Goal: Task Accomplishment & Management: Manage account settings

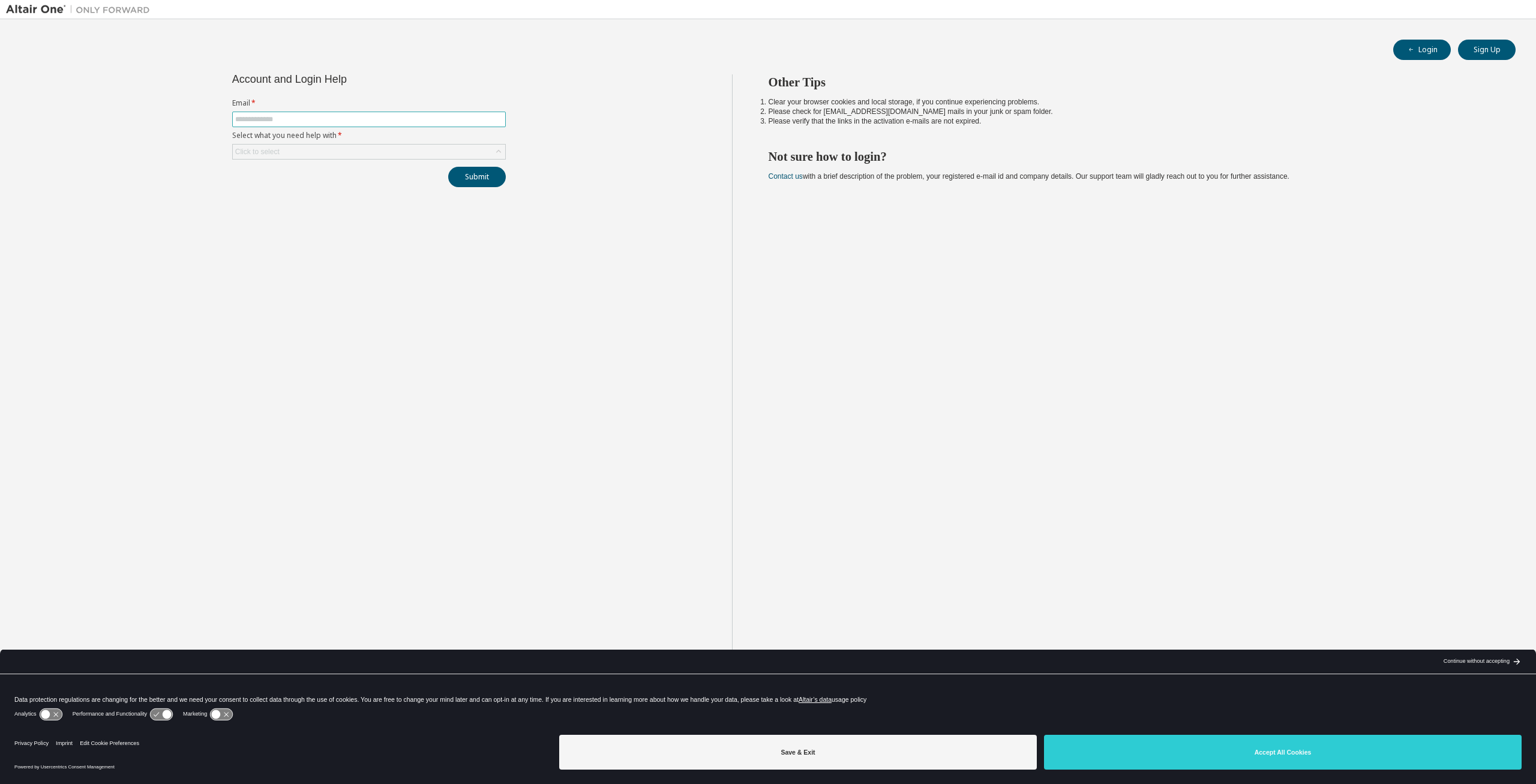
click at [286, 118] on input "text" at bounding box center [369, 119] width 267 height 10
click at [286, 118] on input "text" at bounding box center [369, 119] width 267 height 10
click at [289, 119] on input "text" at bounding box center [369, 119] width 267 height 10
type input "**********"
click at [474, 178] on button "Submit" at bounding box center [477, 177] width 58 height 20
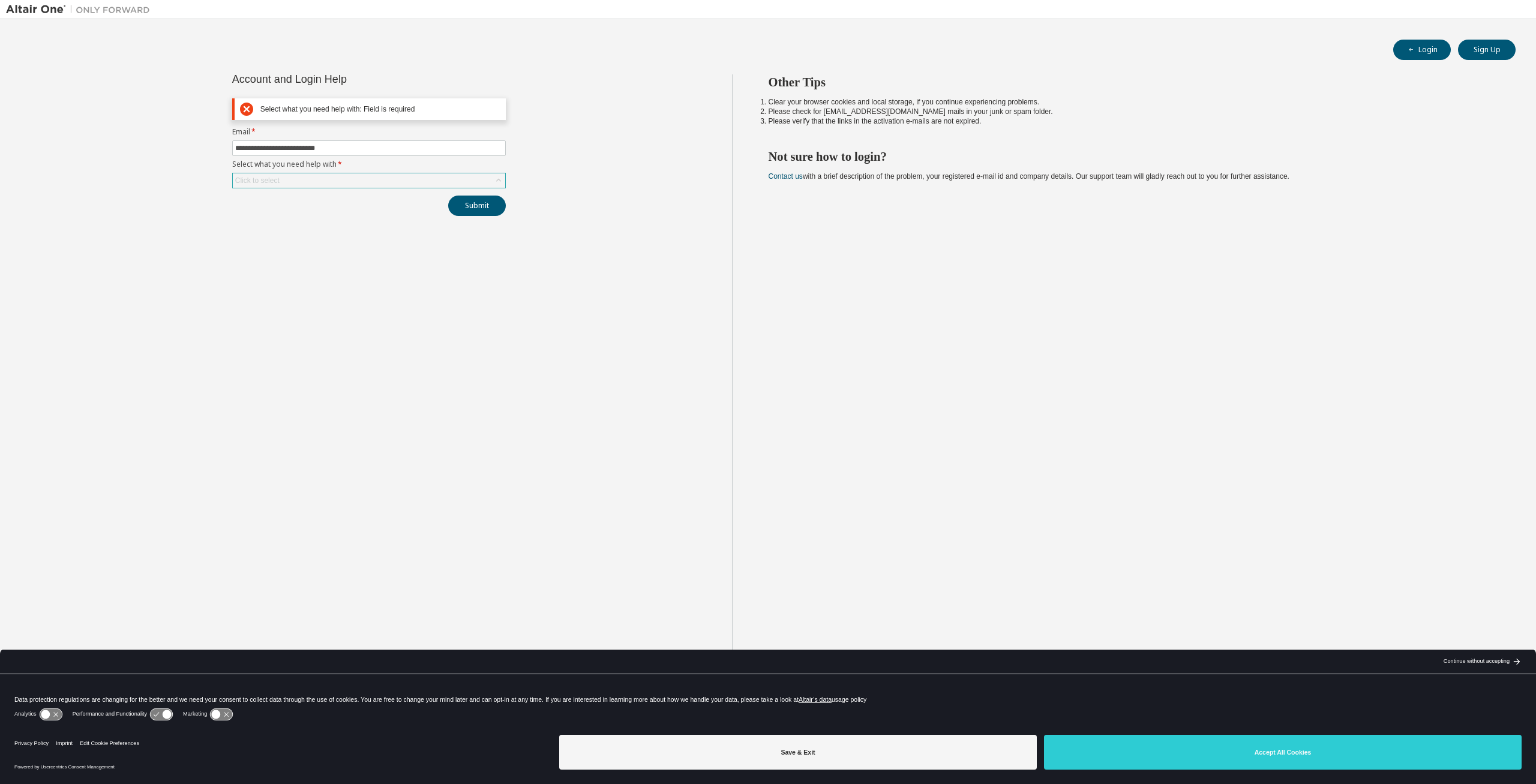
click at [462, 179] on div "Click to select" at bounding box center [369, 181] width 272 height 15
click at [270, 261] on li "My account is locked" at bounding box center [368, 262] width 270 height 16
click at [474, 182] on button "Submit" at bounding box center [477, 177] width 58 height 20
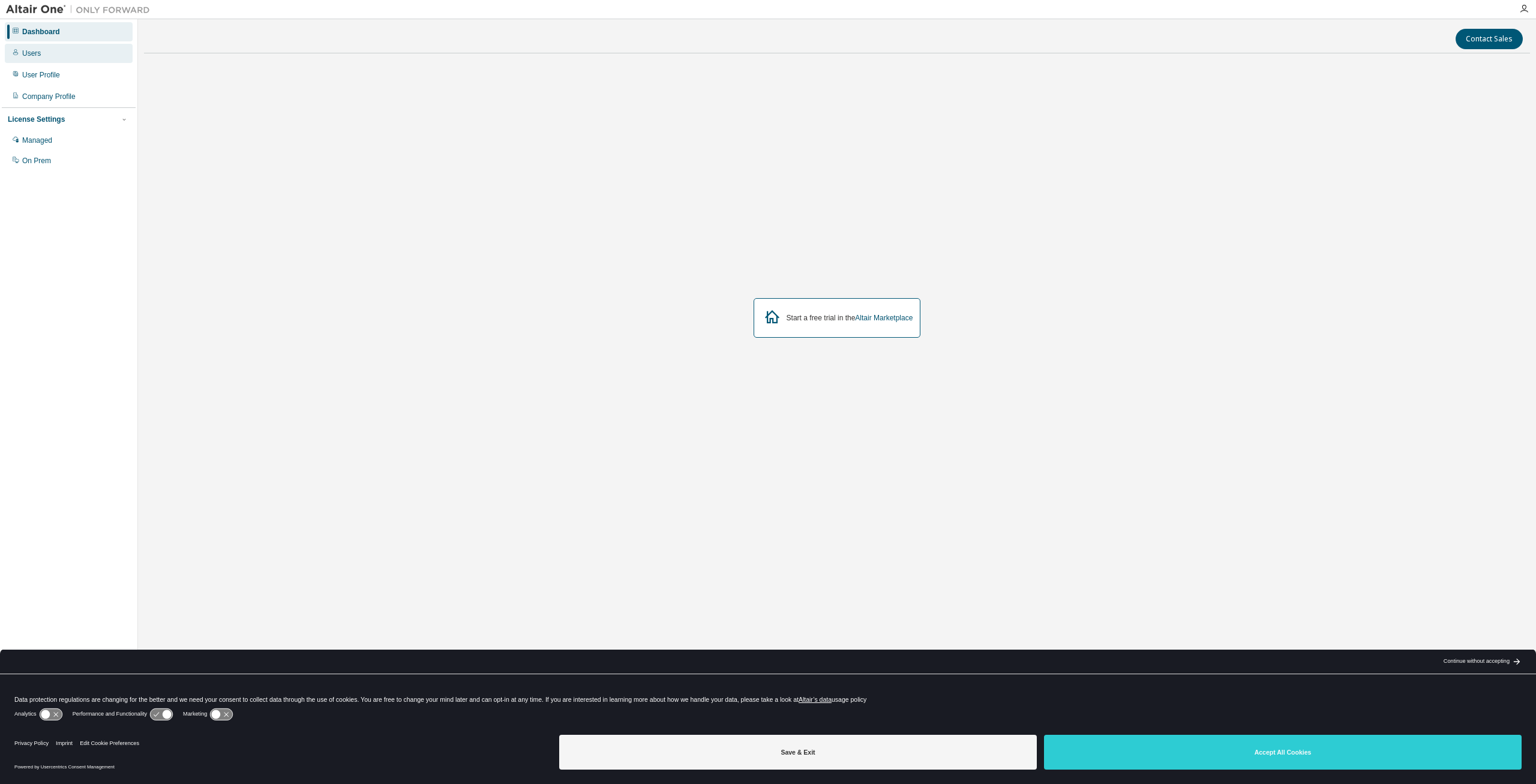
click at [30, 56] on div "Users" at bounding box center [31, 54] width 19 height 10
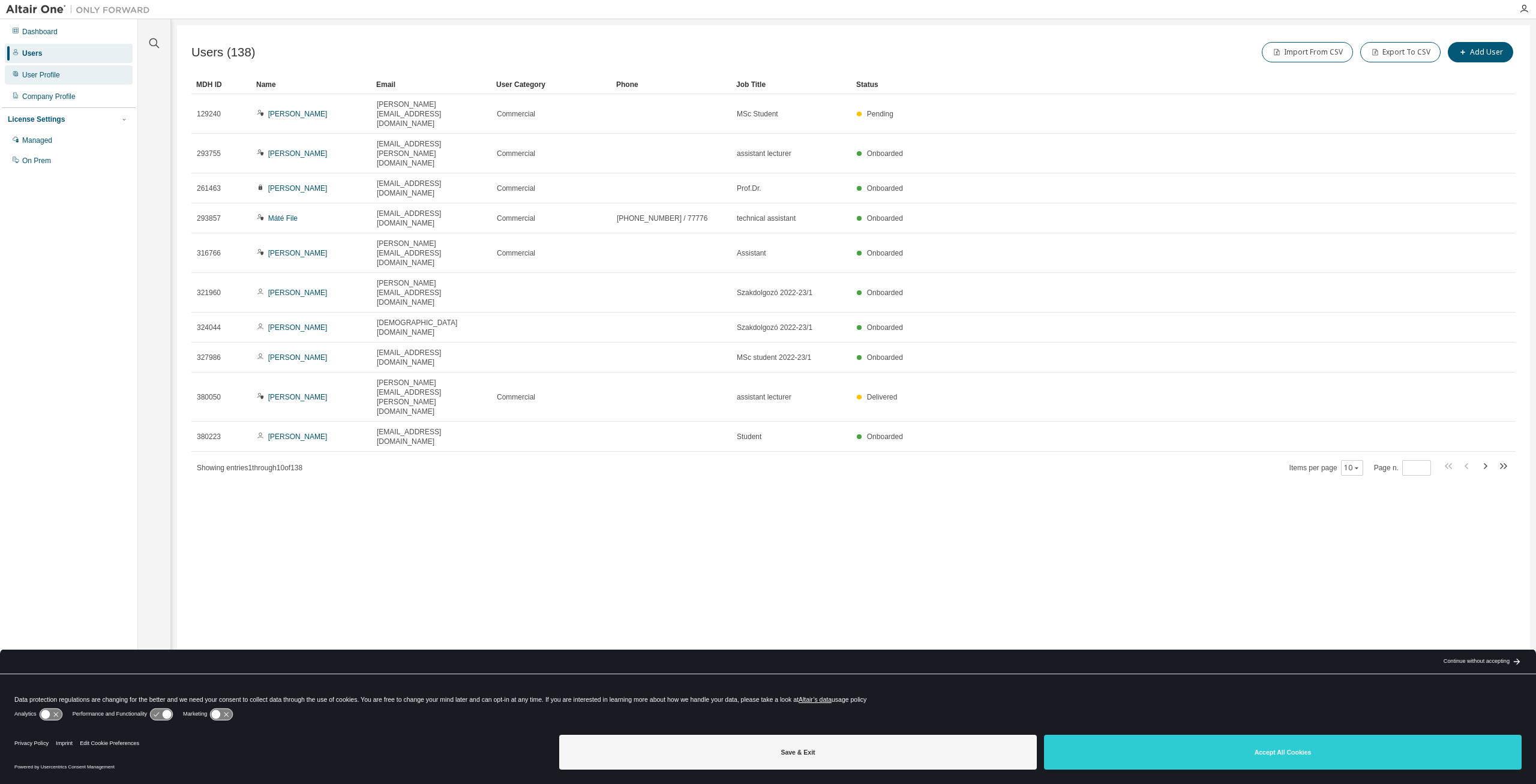
click at [41, 77] on div "User Profile" at bounding box center [41, 75] width 38 height 10
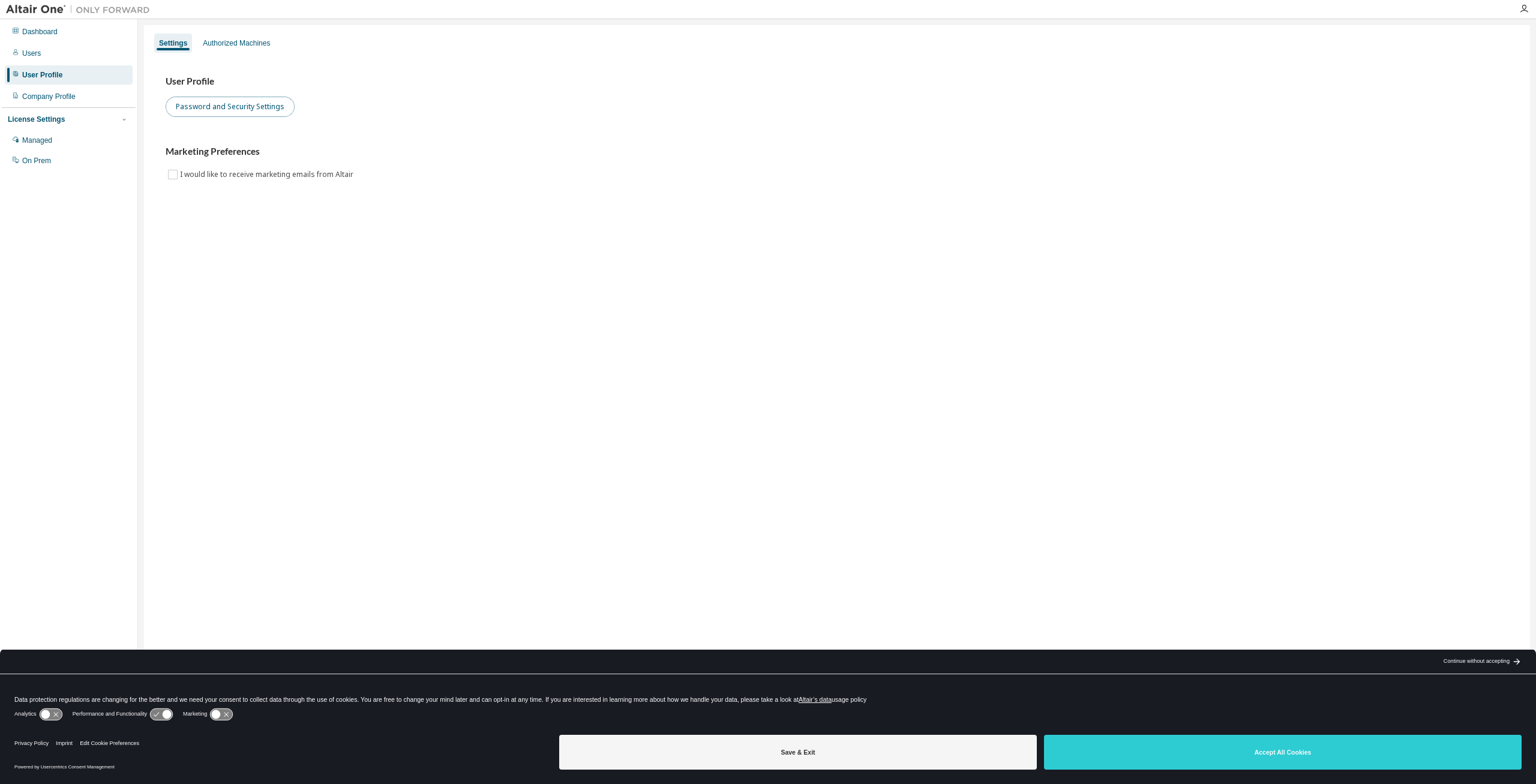
click at [221, 105] on button "Password and Security Settings" at bounding box center [230, 107] width 129 height 20
click at [122, 118] on icon "button" at bounding box center [124, 119] width 7 height 7
click at [124, 120] on icon "button" at bounding box center [124, 119] width 3 height 2
click at [35, 160] on div "On Prem" at bounding box center [36, 161] width 29 height 10
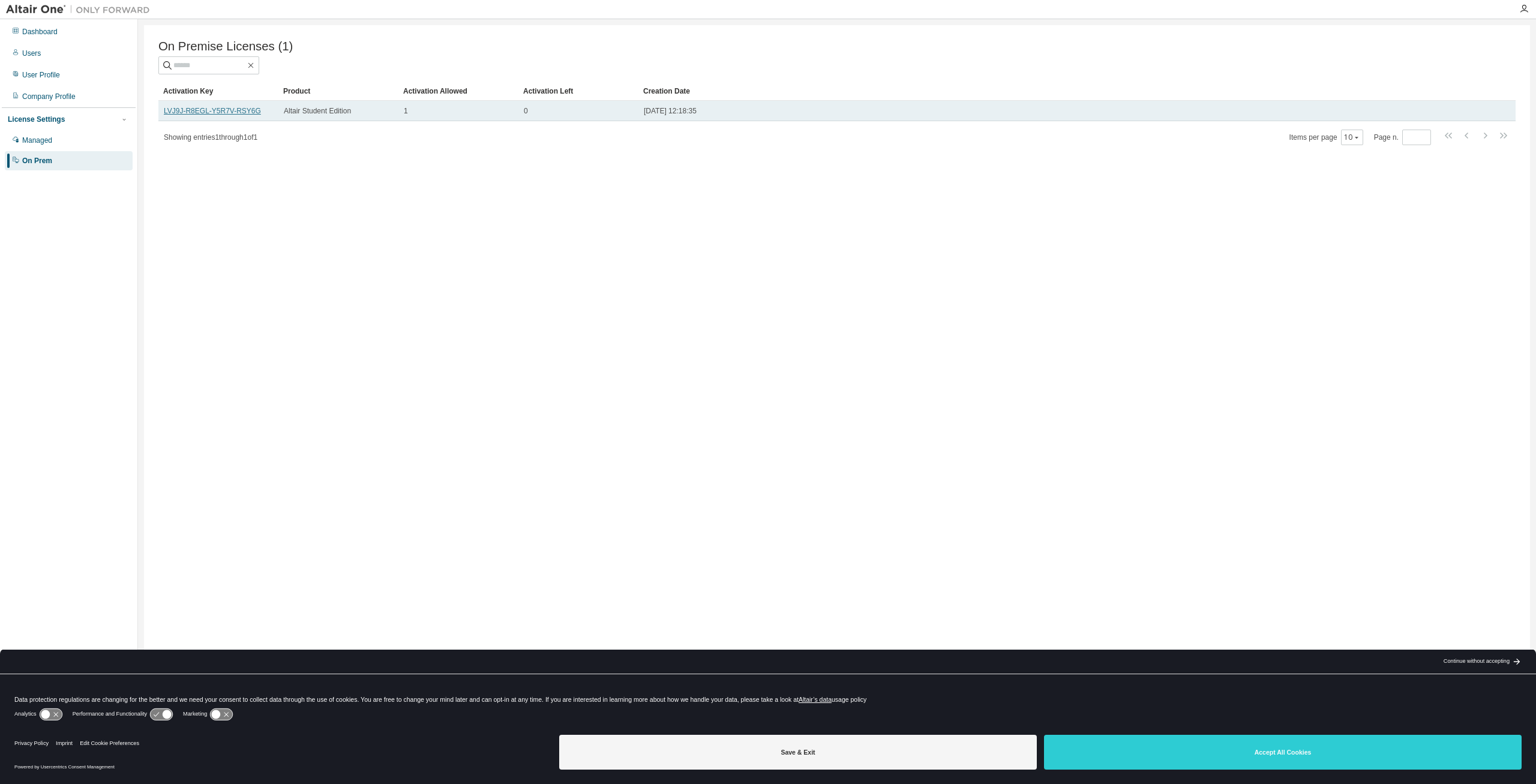
click at [218, 113] on link "LVJ9J-R8EGL-Y5R7V-RSY6G" at bounding box center [213, 111] width 97 height 9
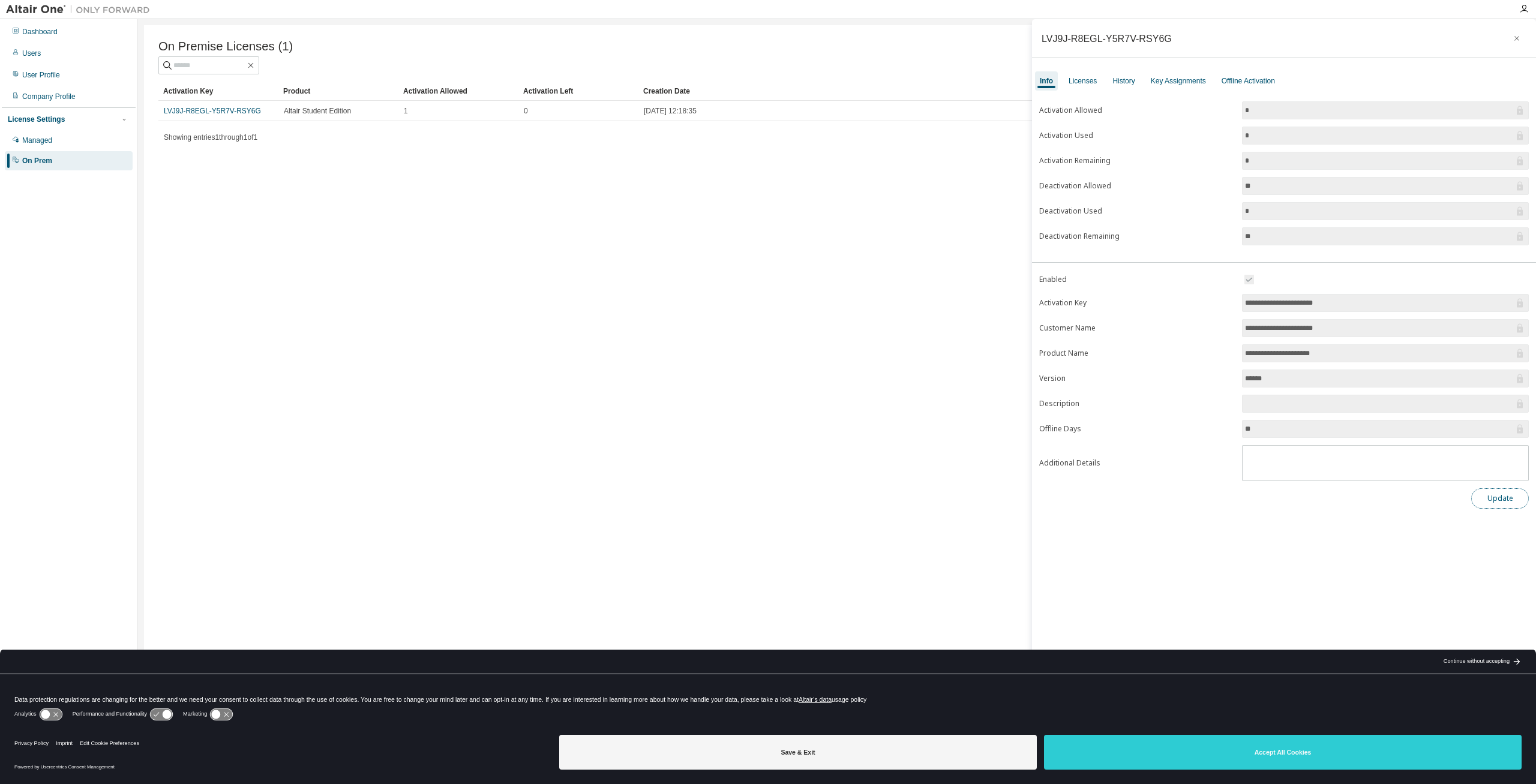
click at [1496, 500] on button "Update" at bounding box center [1500, 498] width 58 height 20
click at [1086, 83] on div "Licenses" at bounding box center [1083, 81] width 28 height 10
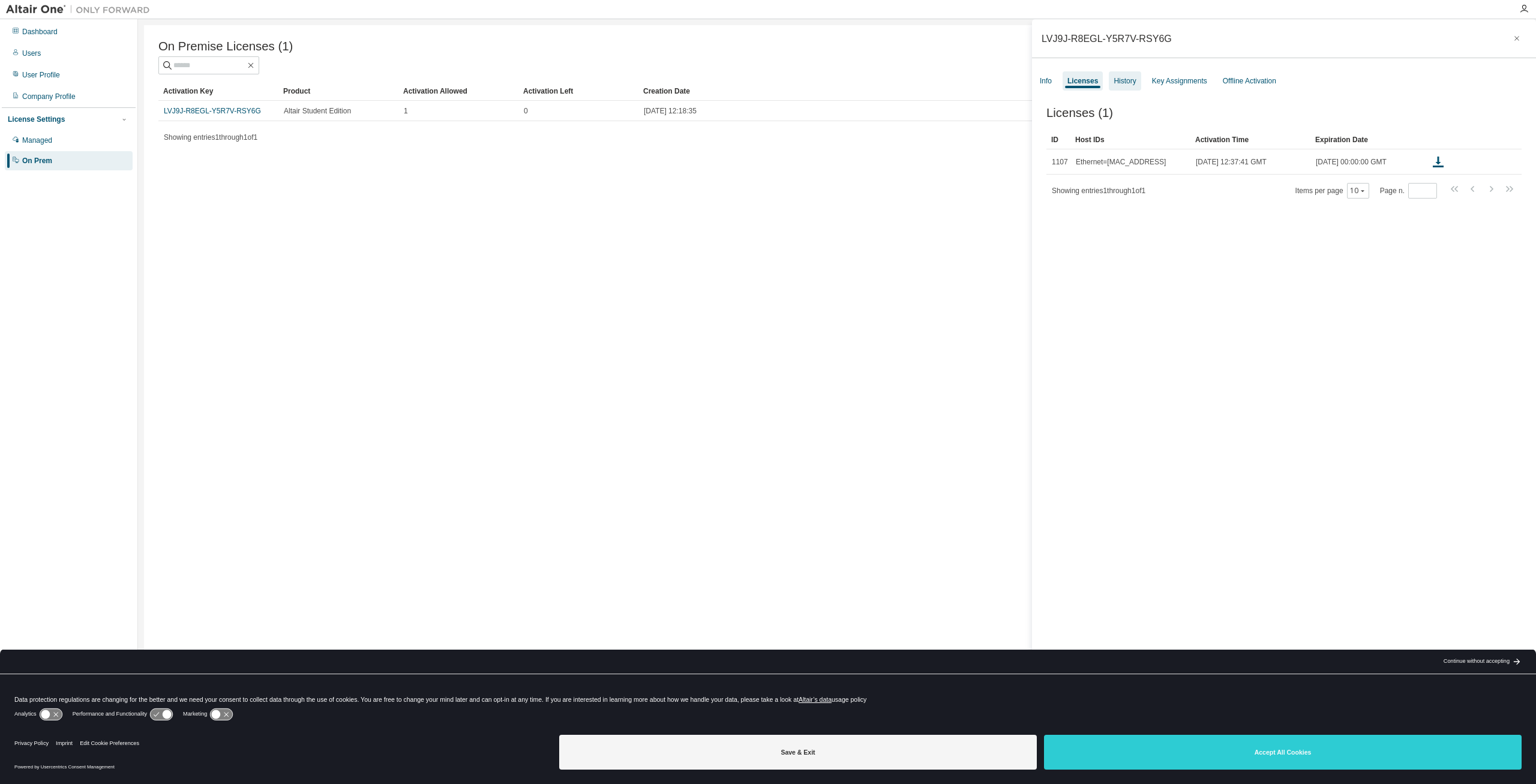
click at [1121, 83] on div "History" at bounding box center [1125, 81] width 22 height 10
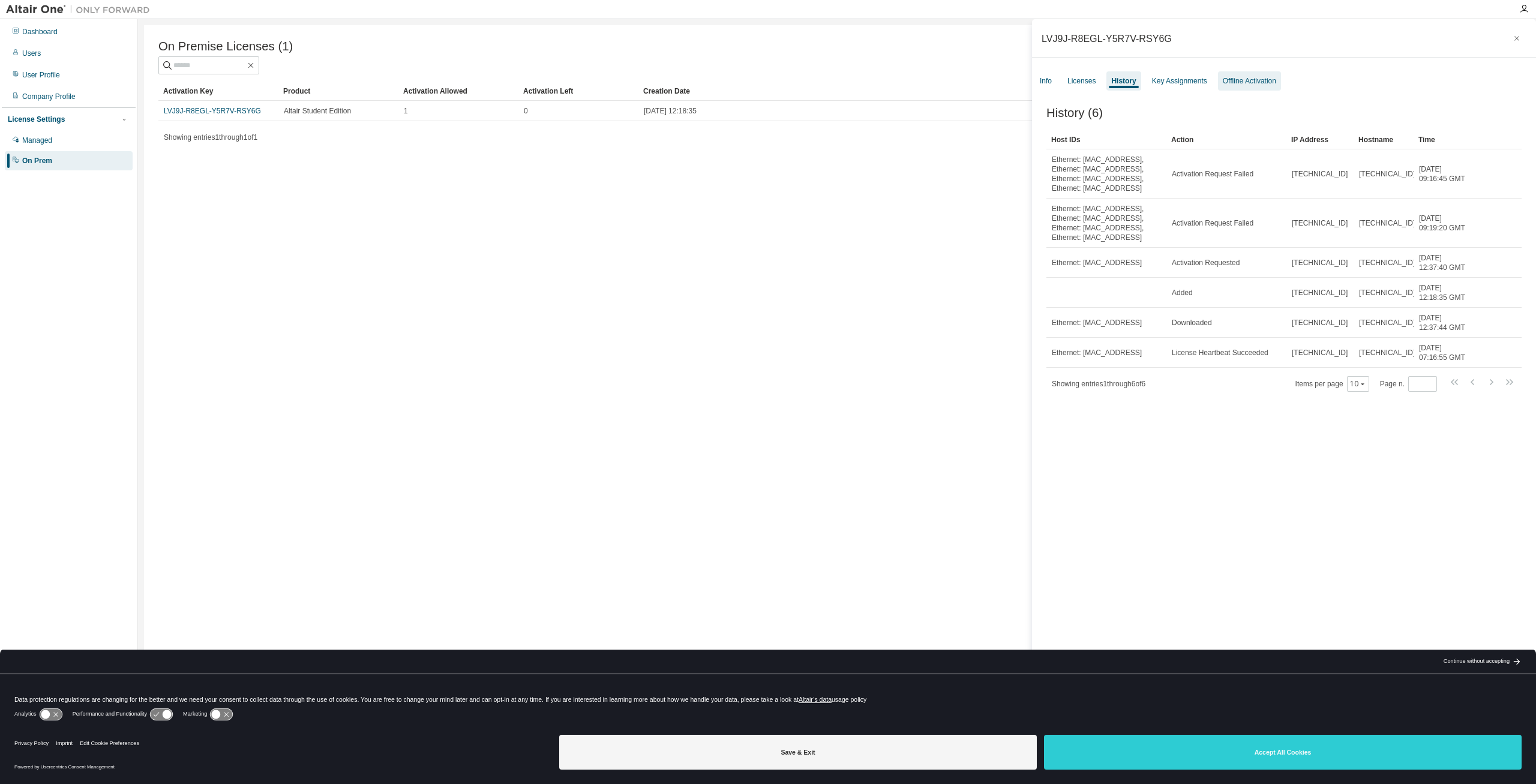
click at [1239, 83] on div "Offline Activation" at bounding box center [1250, 81] width 54 height 10
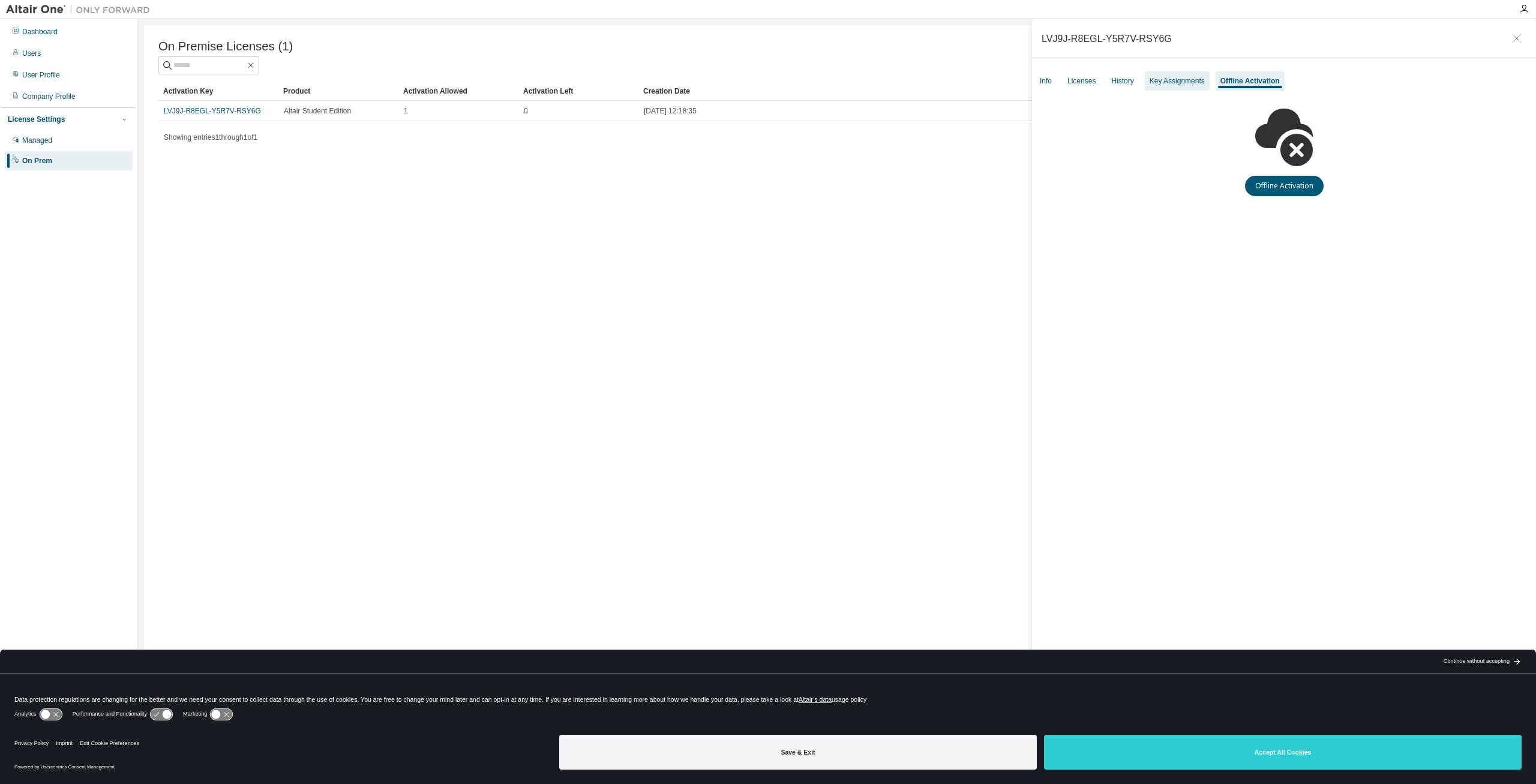
click at [1174, 83] on div "Key Assignments" at bounding box center [1177, 81] width 55 height 10
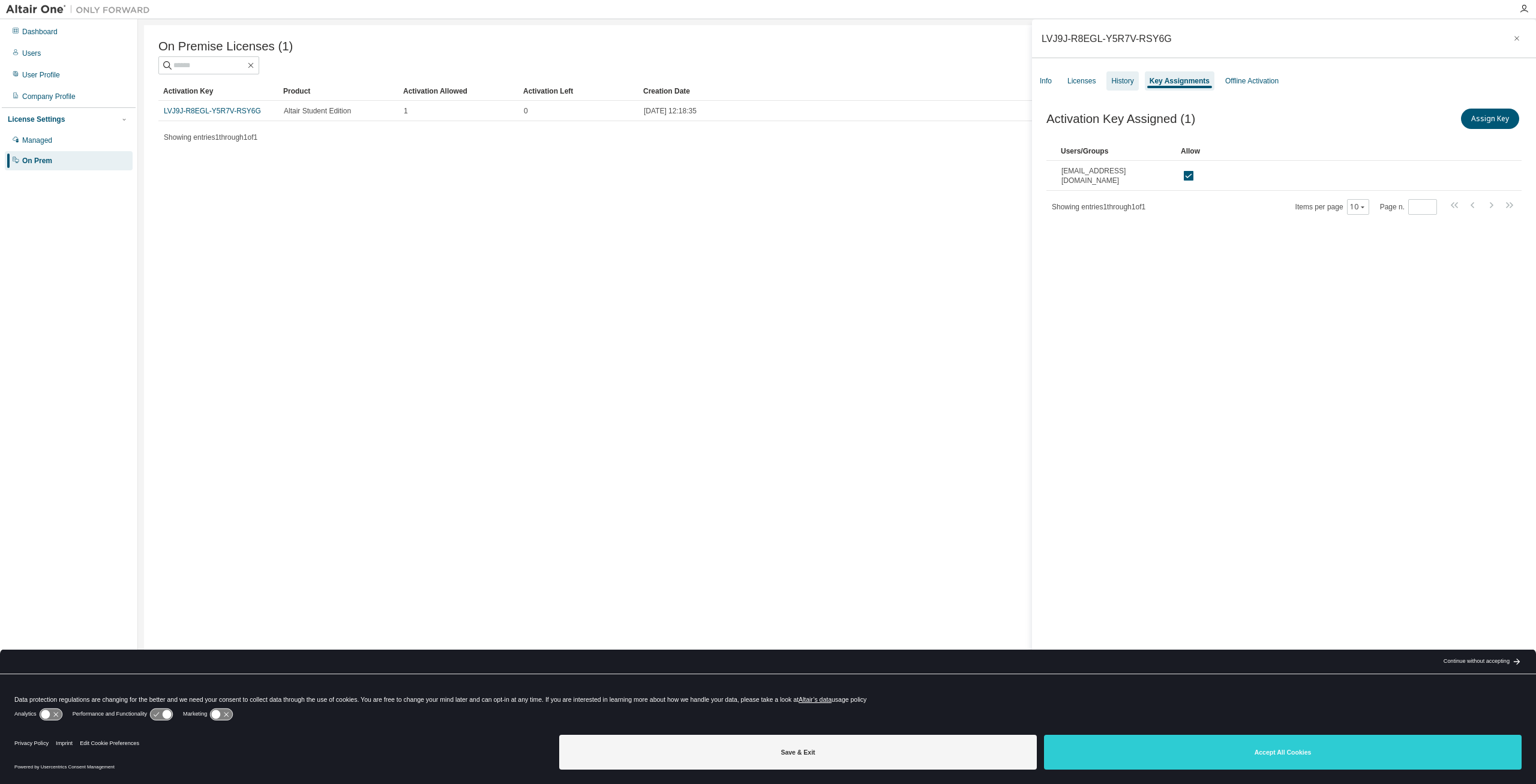
click at [1121, 83] on div "History" at bounding box center [1122, 81] width 22 height 10
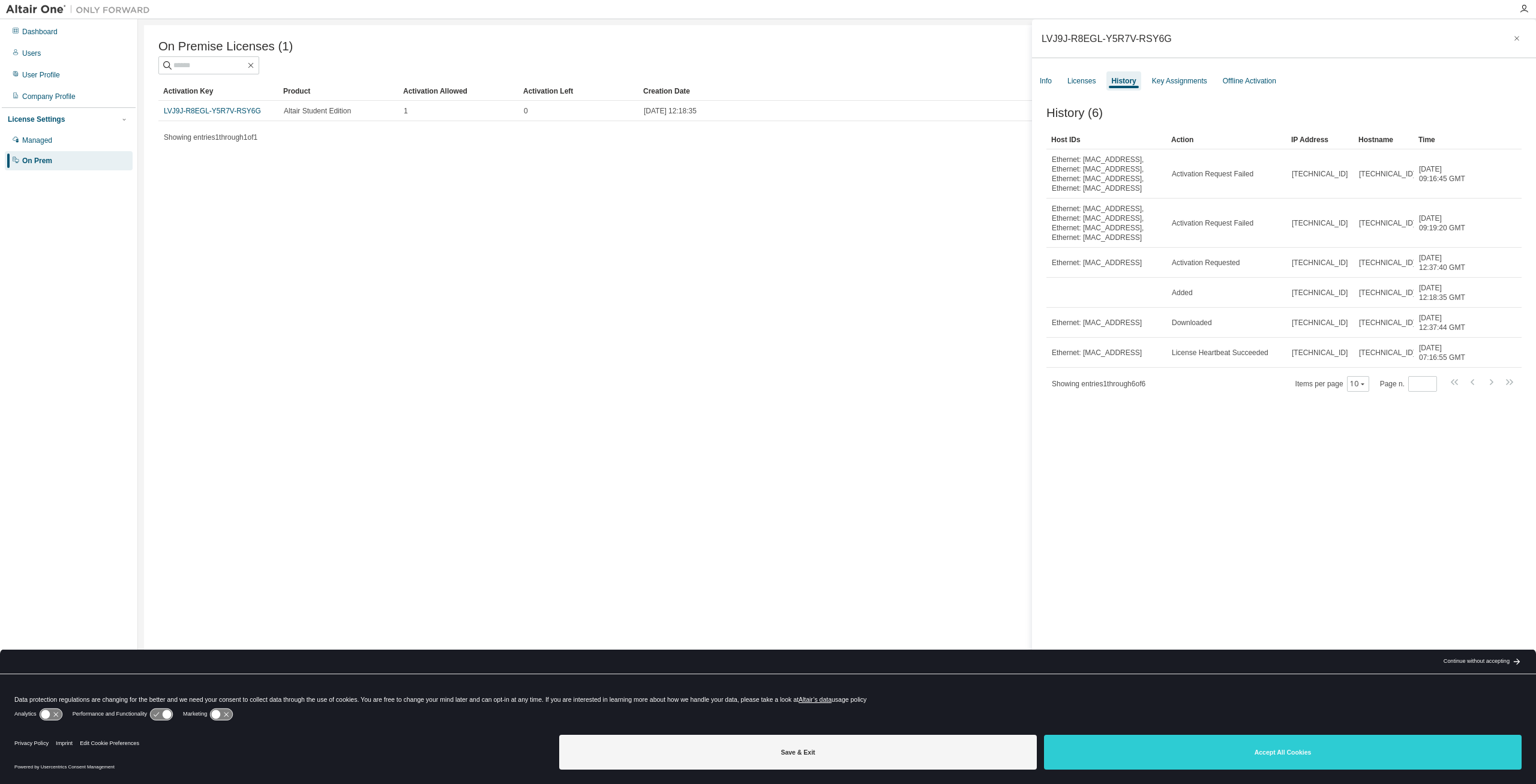
drag, startPoint x: 1295, startPoint y: 479, endPoint x: 1262, endPoint y: 526, distance: 57.4
click at [1281, 486] on div "History (6) Clear Load Save Save As Field Operator Value Select filter Select o…" at bounding box center [1284, 430] width 504 height 676
click at [1524, 11] on icon "button" at bounding box center [1524, 9] width 10 height 10
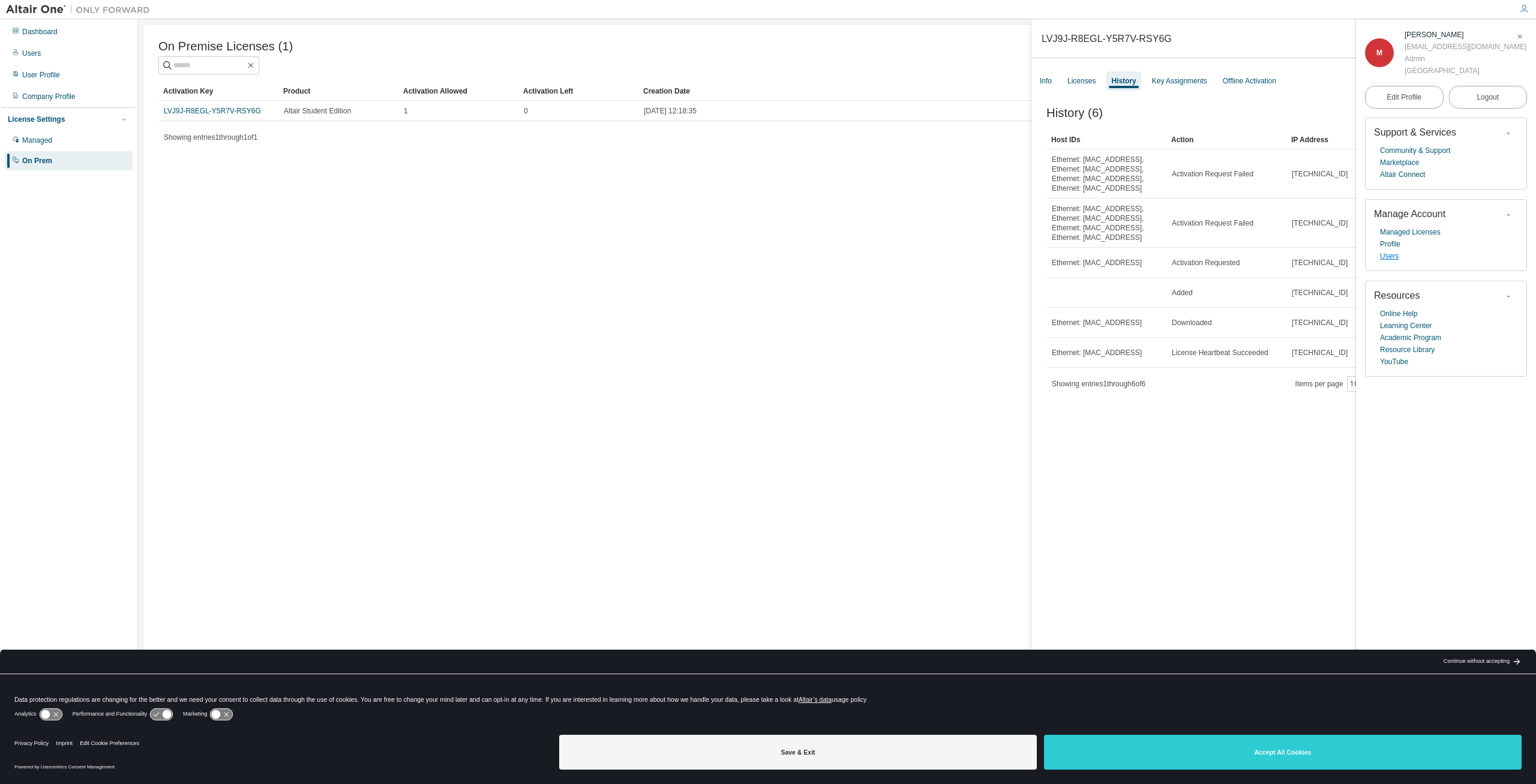
click at [1387, 259] on link "Users" at bounding box center [1389, 256] width 19 height 12
click at [1493, 94] on span "Logout" at bounding box center [1488, 97] width 22 height 12
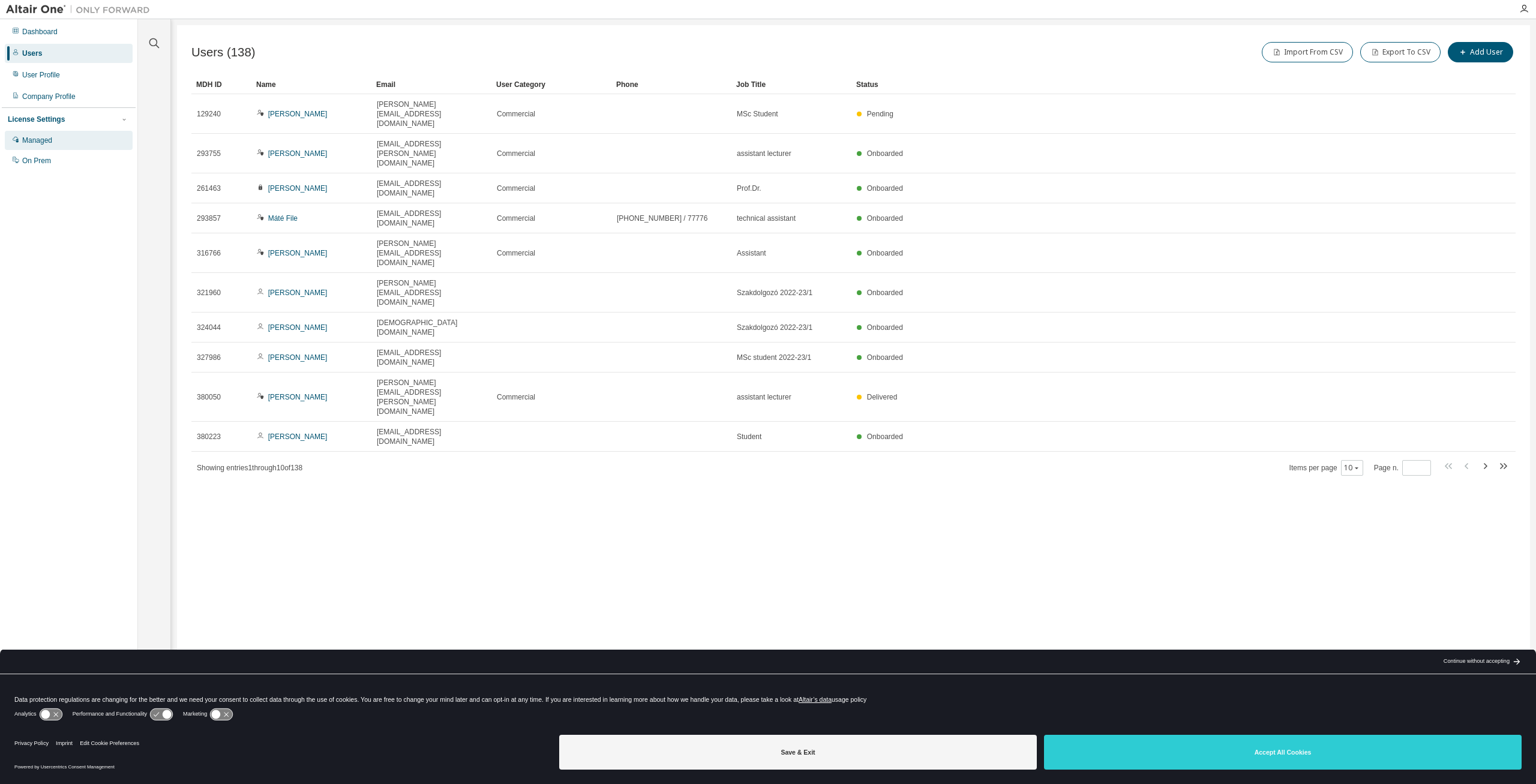
click at [30, 143] on div "Managed" at bounding box center [37, 141] width 30 height 10
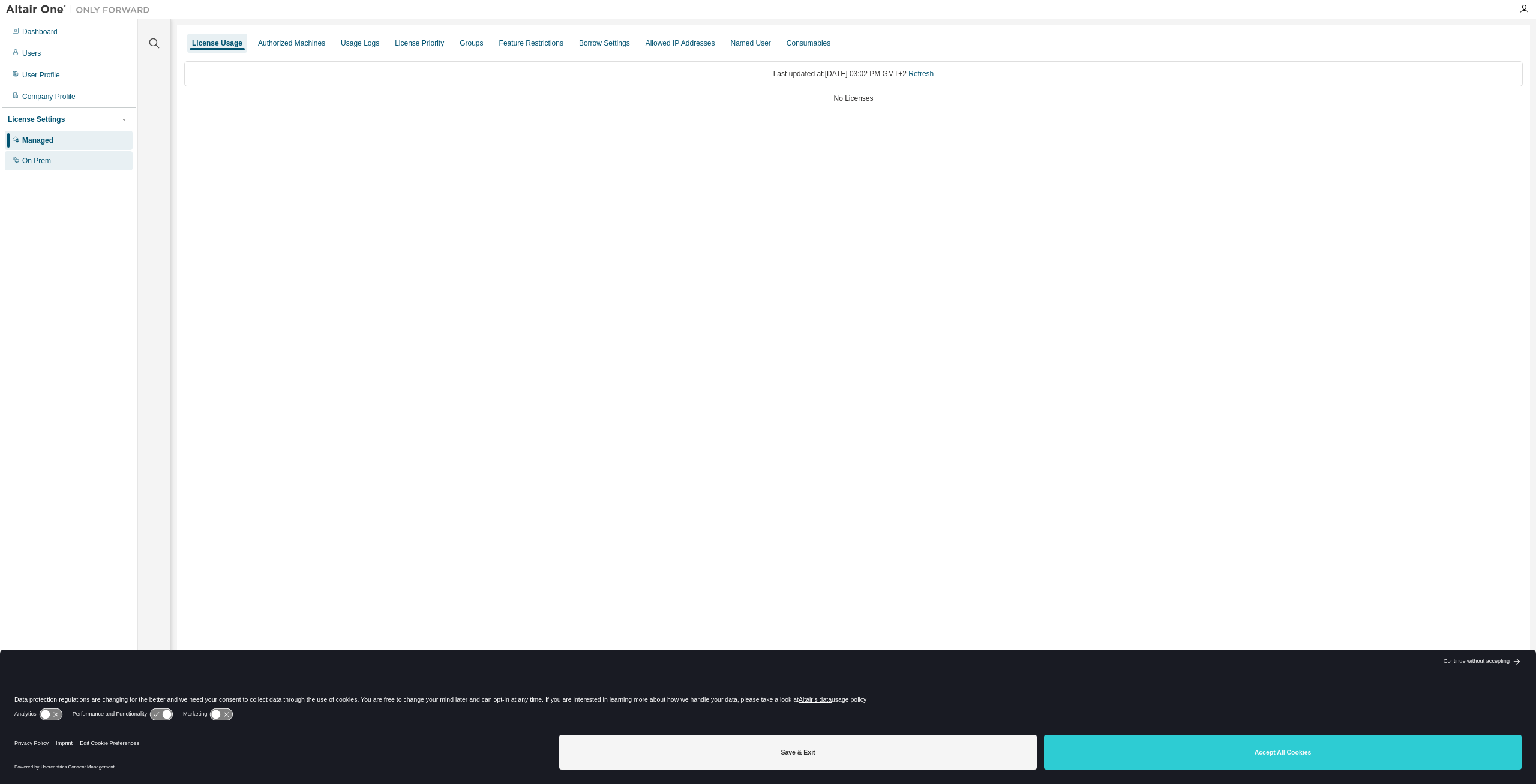
click at [35, 163] on div "On Prem" at bounding box center [36, 161] width 29 height 10
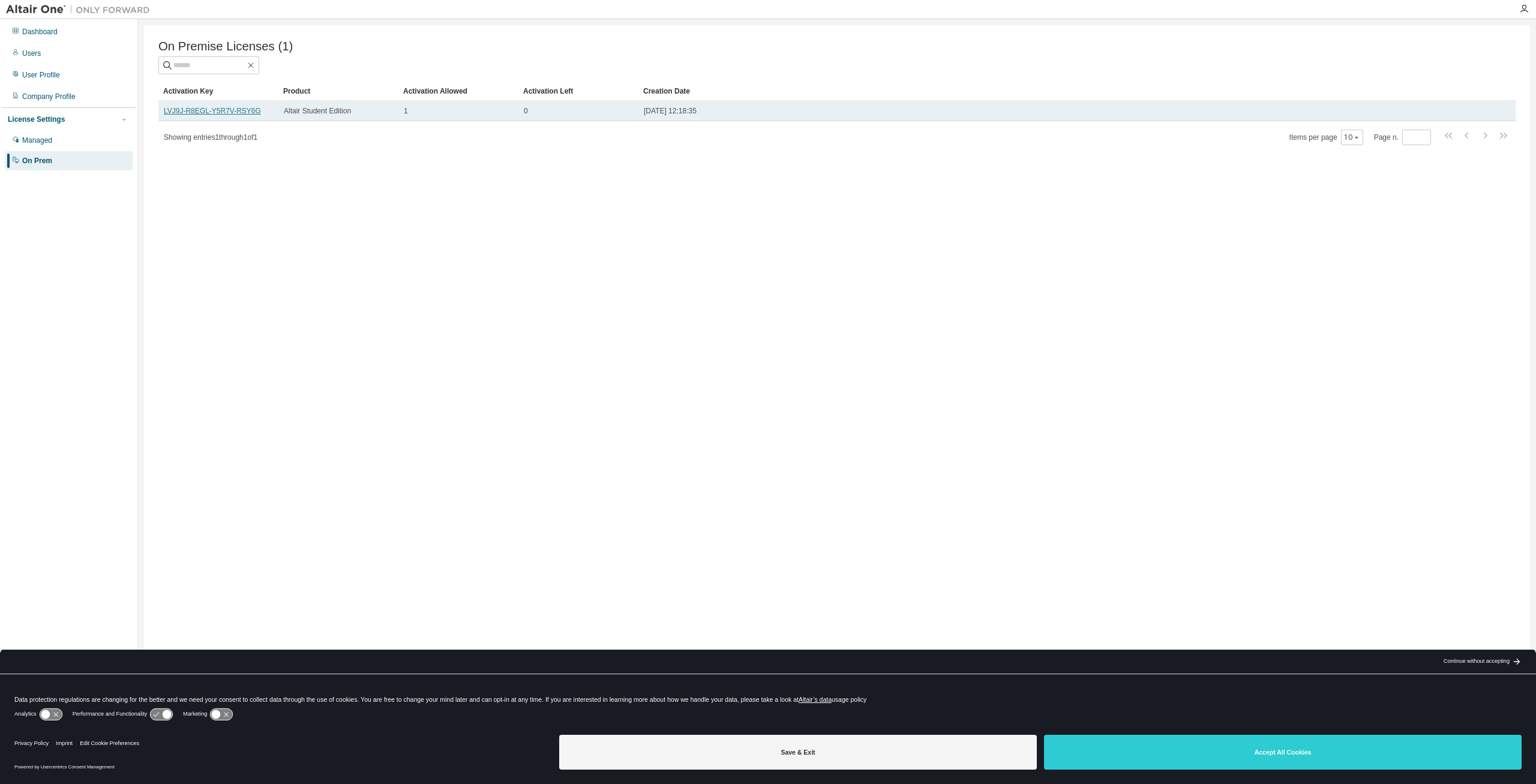
click at [191, 115] on link "LVJ9J-R8EGL-Y5R7V-RSY6G" at bounding box center [213, 111] width 97 height 9
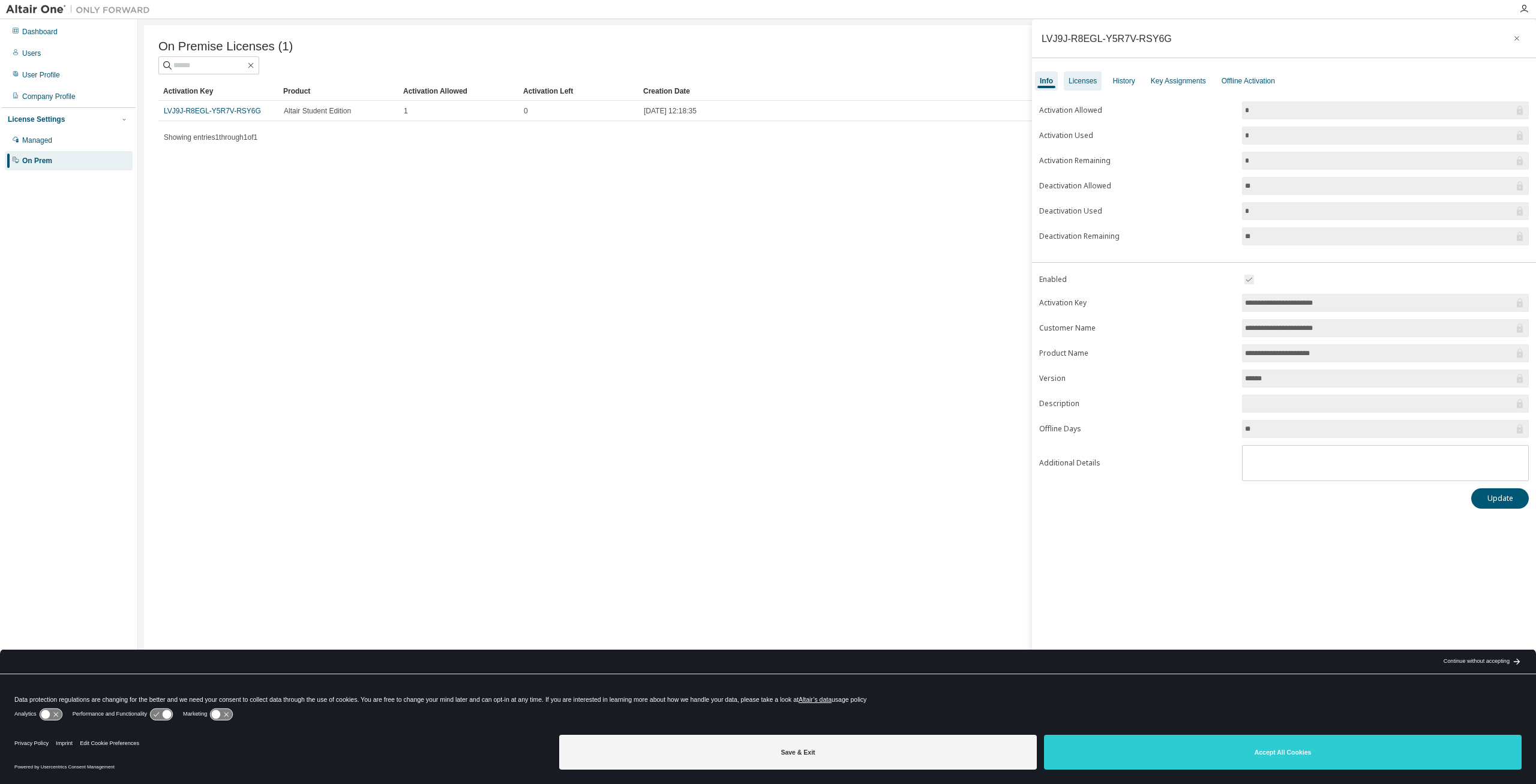
click at [1078, 83] on div "Licenses" at bounding box center [1083, 81] width 28 height 10
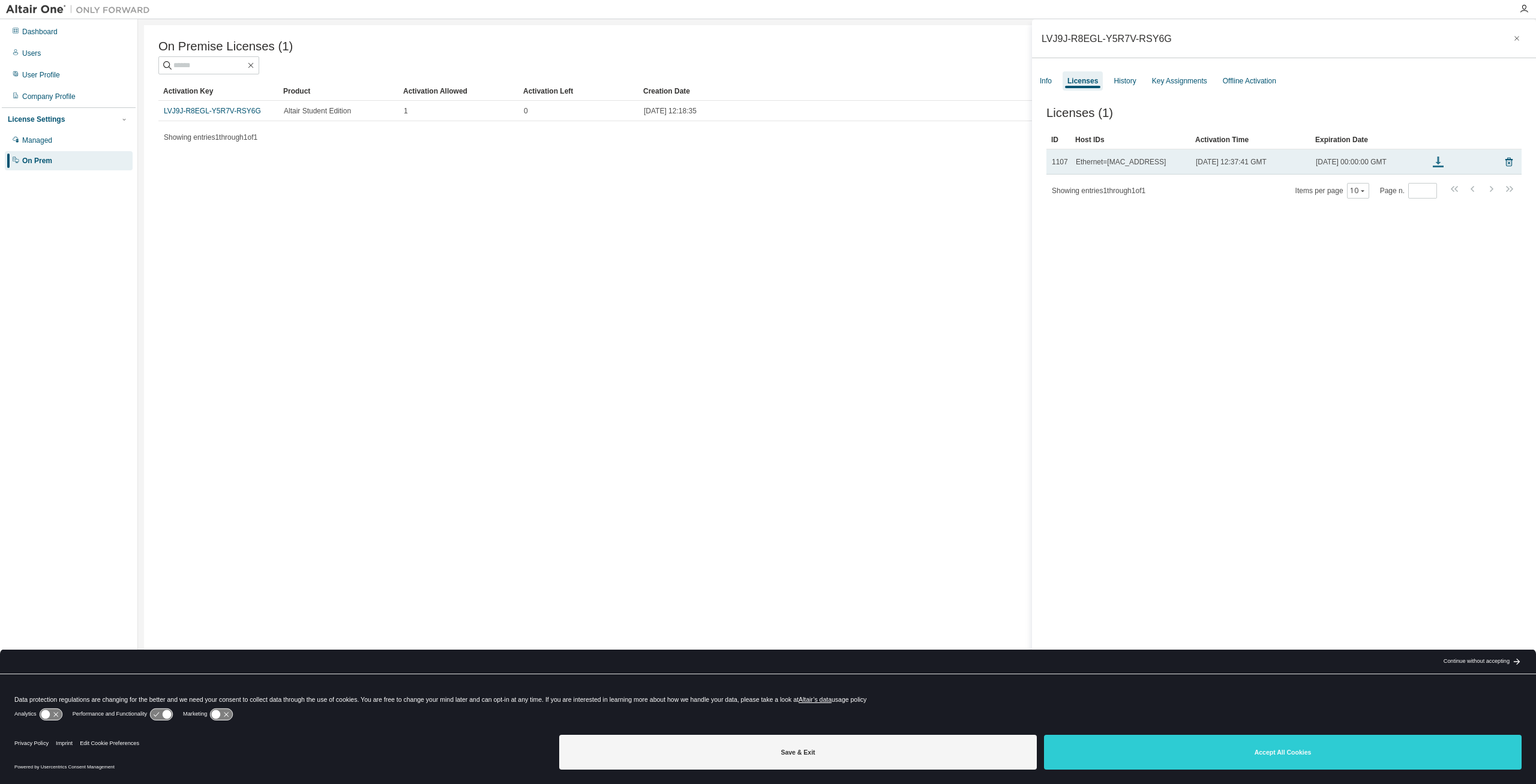
click at [1437, 164] on icon at bounding box center [1439, 162] width 15 height 15
click at [1265, 267] on div "Licenses (1) Clear Load Save Save As Field Operator Value Select filter Select …" at bounding box center [1284, 430] width 504 height 676
click at [1510, 165] on icon at bounding box center [1509, 162] width 11 height 15
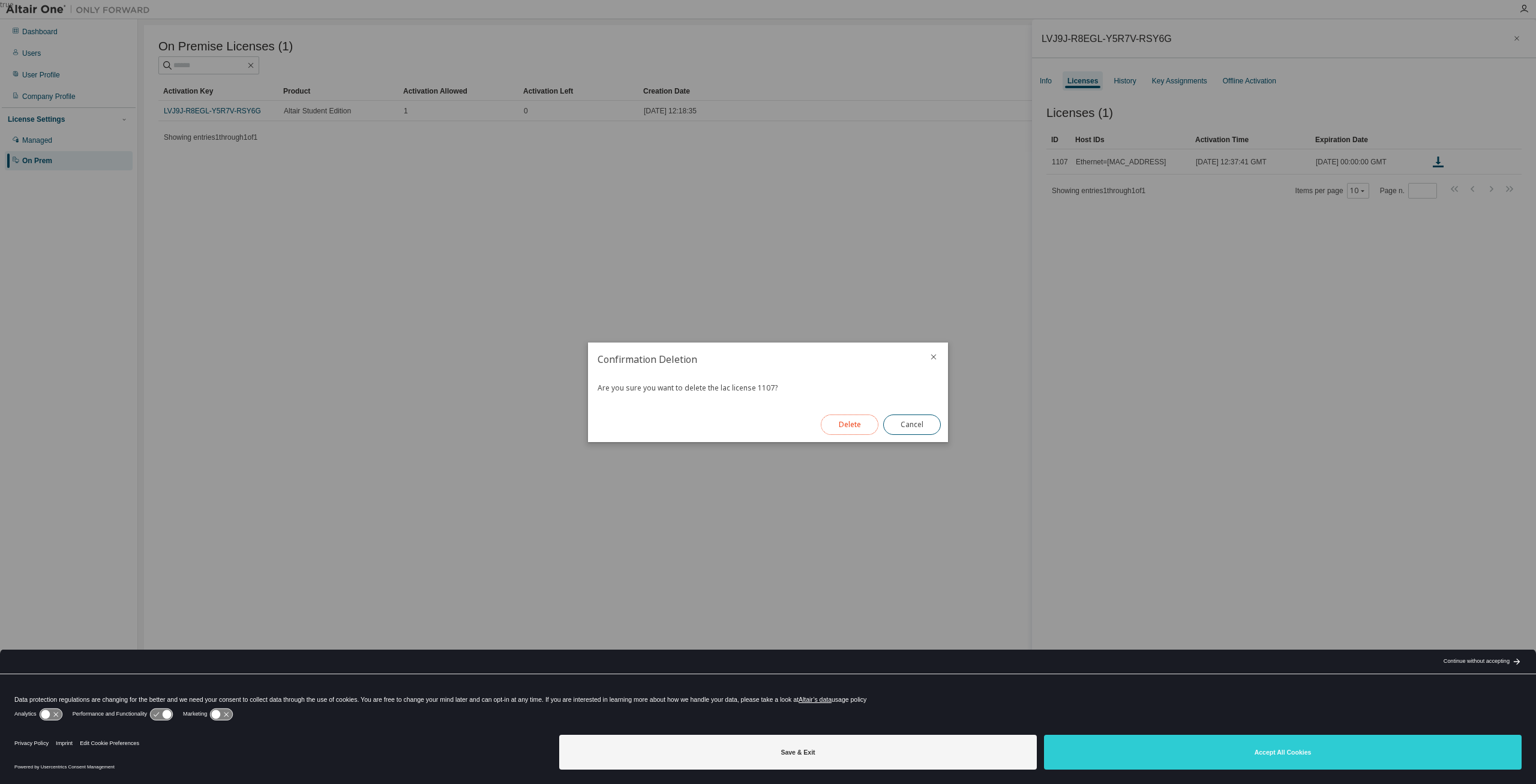
click at [851, 424] on button "Delete" at bounding box center [849, 425] width 58 height 20
click at [919, 422] on button "Close" at bounding box center [912, 425] width 58 height 20
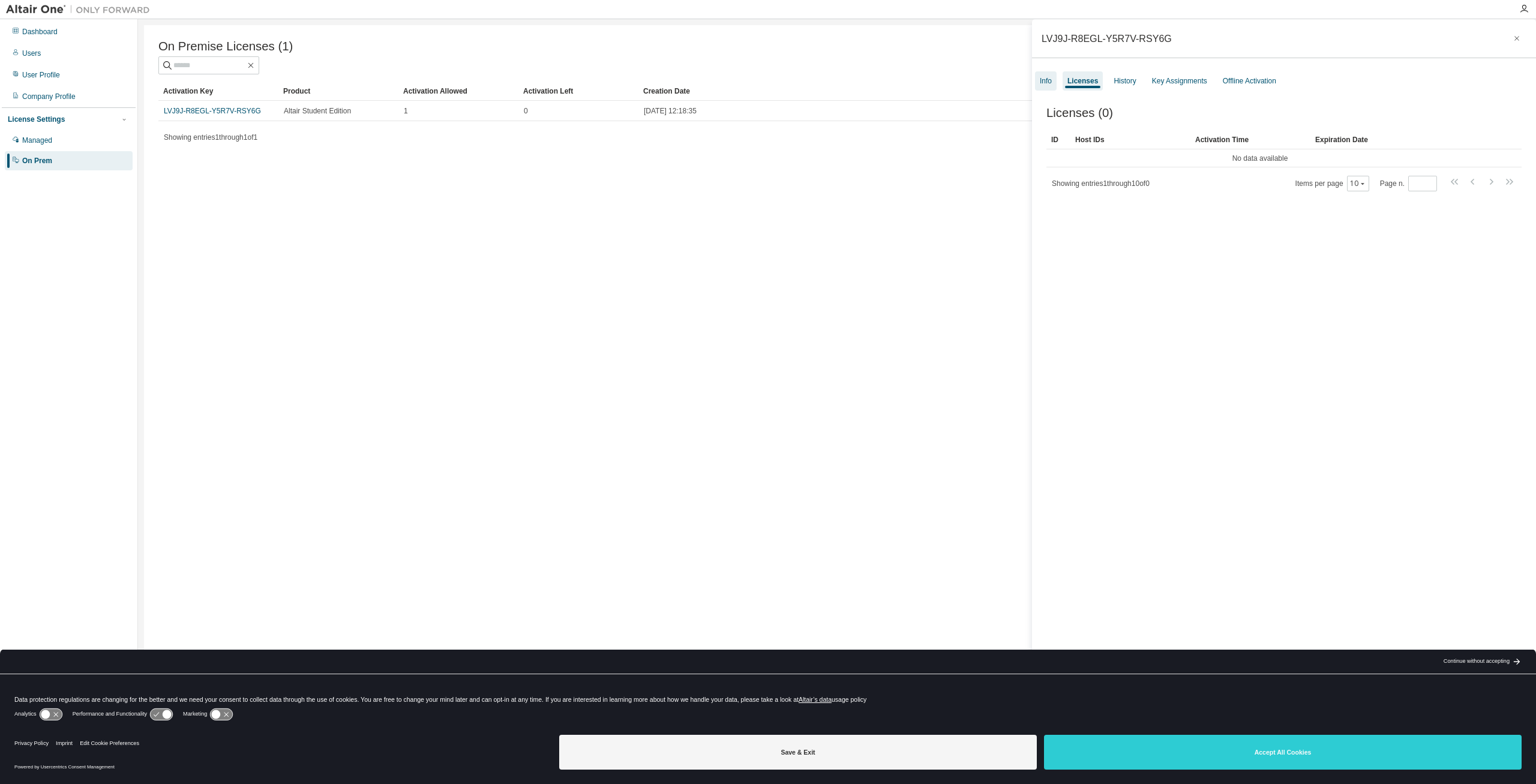
click at [1046, 82] on div "Info" at bounding box center [1046, 81] width 12 height 10
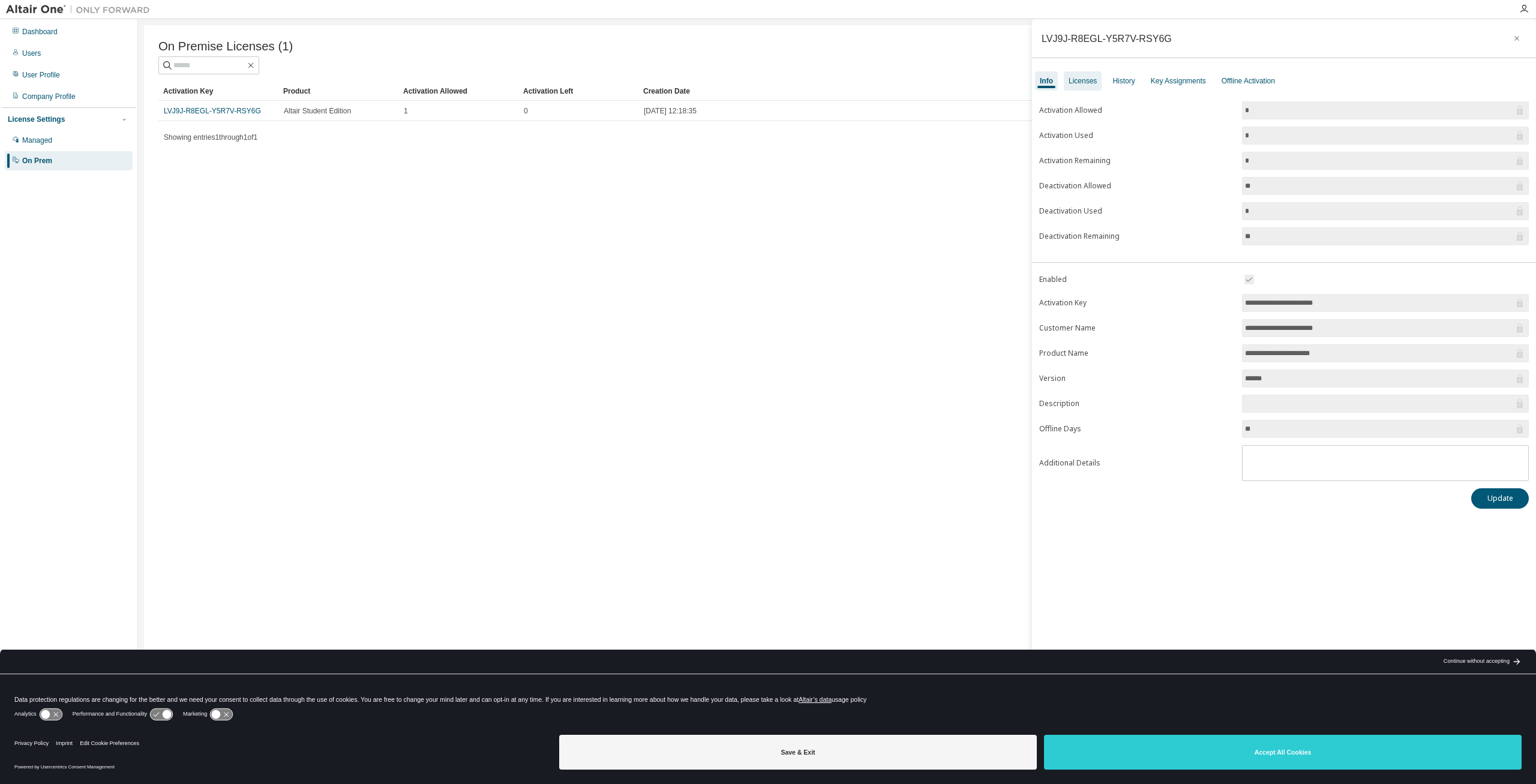
click at [1081, 83] on div "Licenses" at bounding box center [1083, 81] width 28 height 10
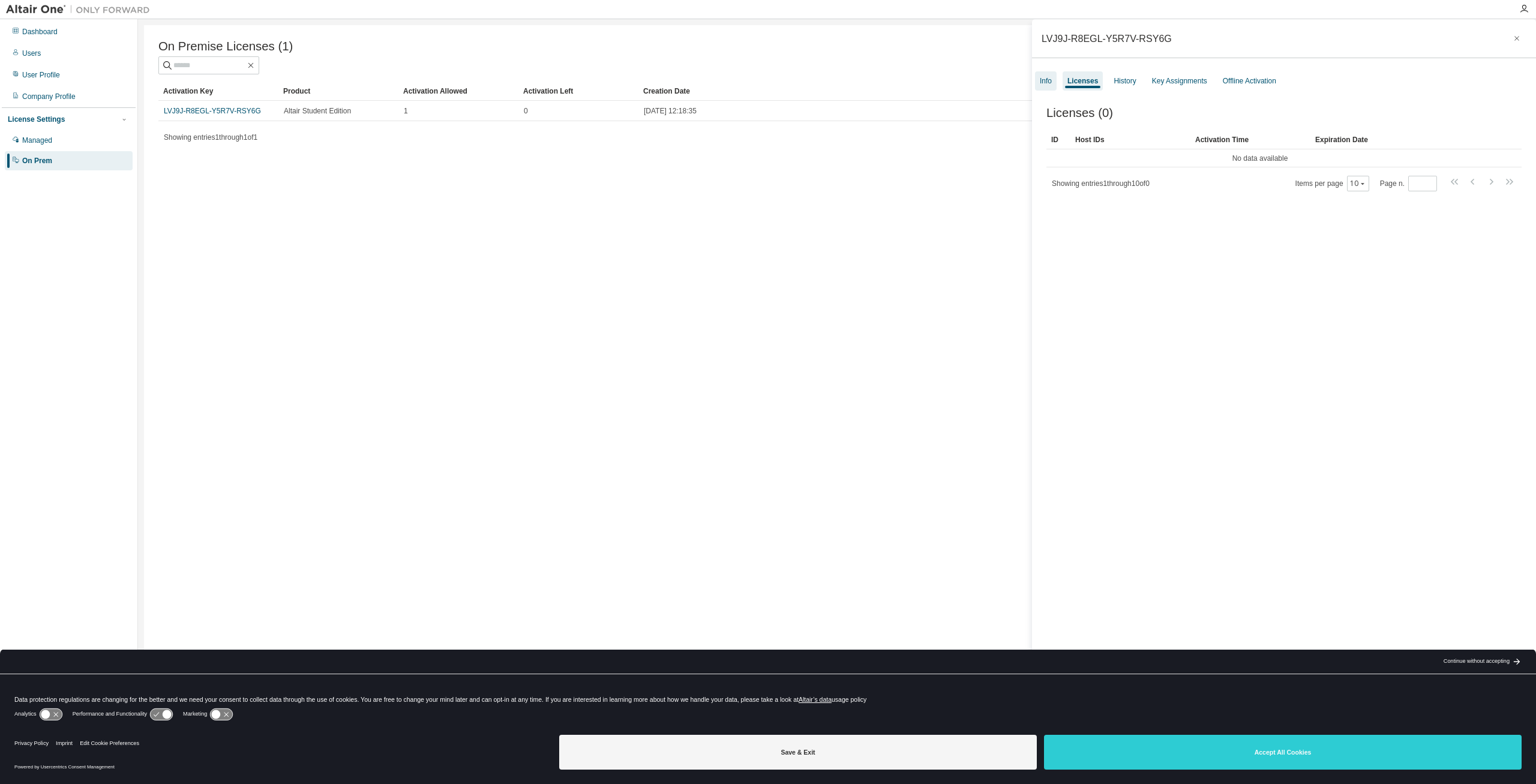
click at [1055, 82] on div "Info" at bounding box center [1046, 81] width 21 height 19
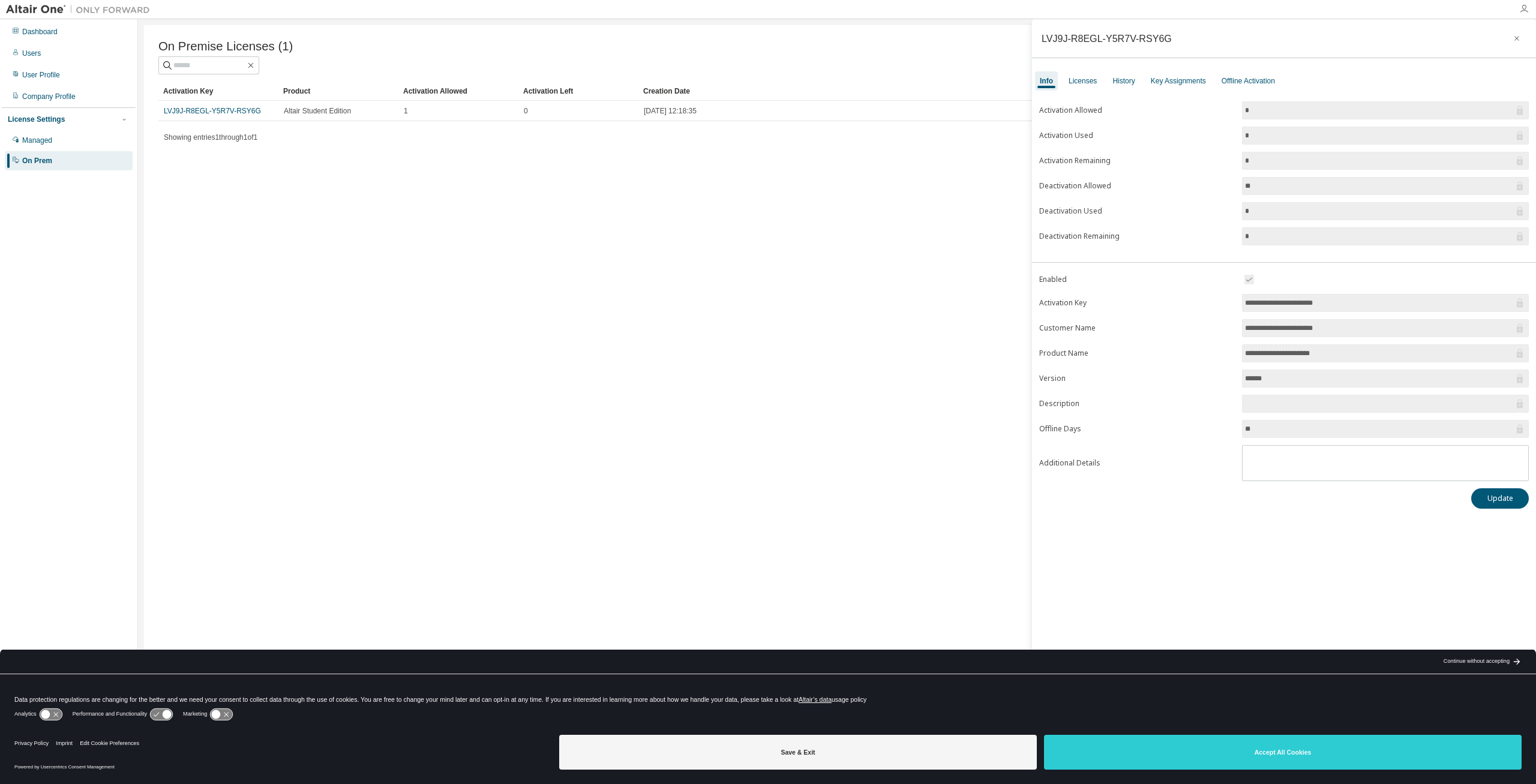
click at [1521, 10] on icon "button" at bounding box center [1524, 9] width 10 height 10
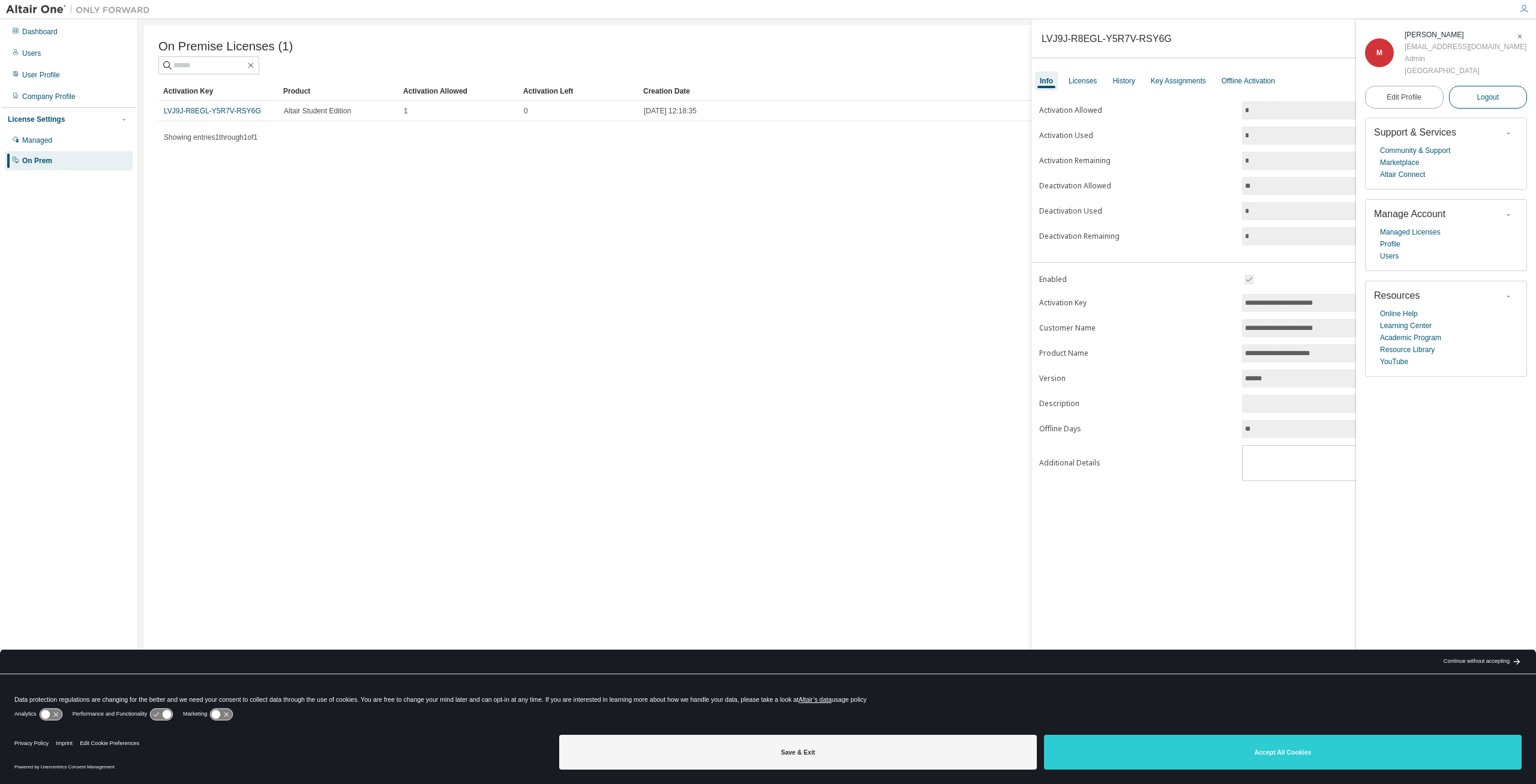
click at [1490, 95] on span "Logout" at bounding box center [1488, 97] width 22 height 12
